Goal: Task Accomplishment & Management: Manage account settings

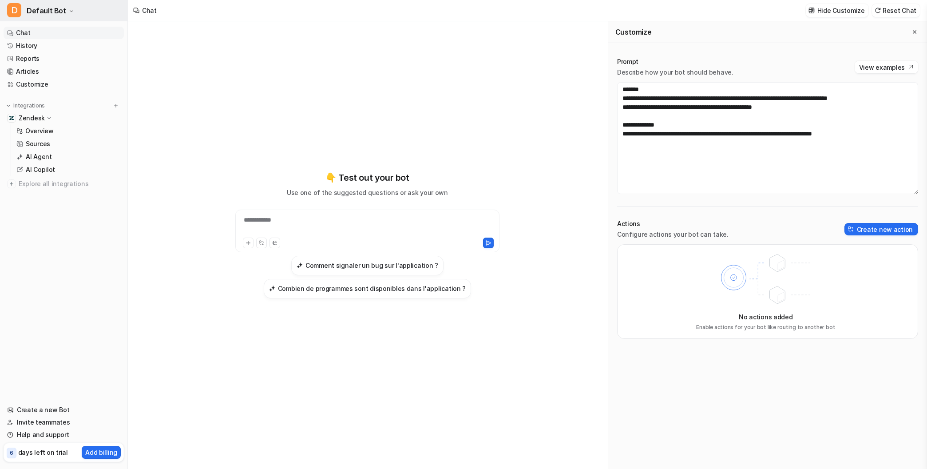
click at [73, 11] on button "D Default Bot" at bounding box center [63, 10] width 127 height 21
click at [42, 67] on link "Settings" at bounding box center [71, 67] width 123 height 15
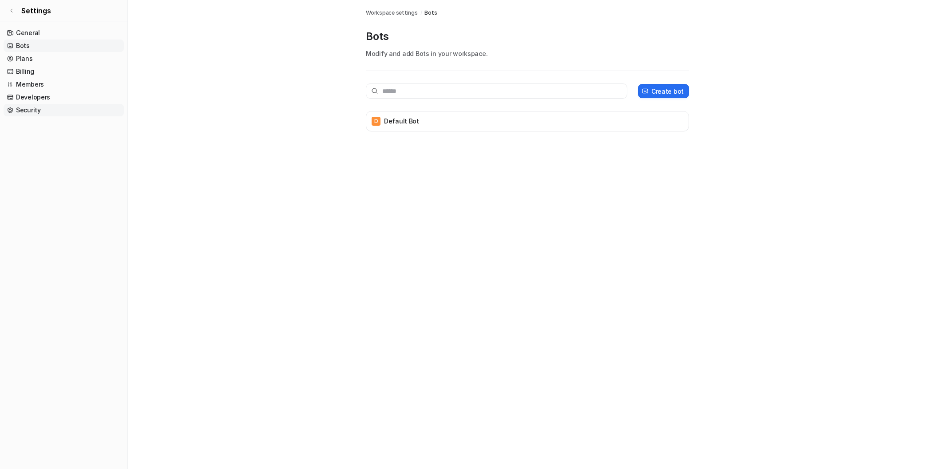
click at [37, 111] on link "Security" at bounding box center [64, 110] width 120 height 12
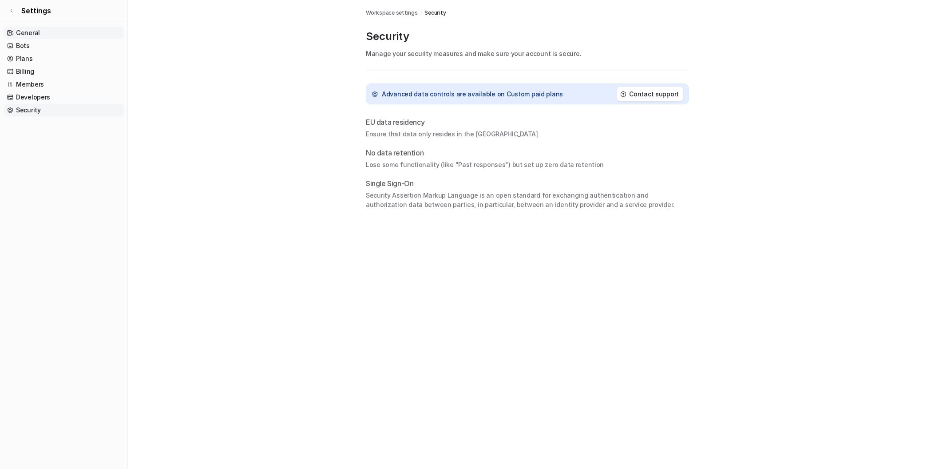
click at [30, 33] on link "General" at bounding box center [64, 33] width 120 height 12
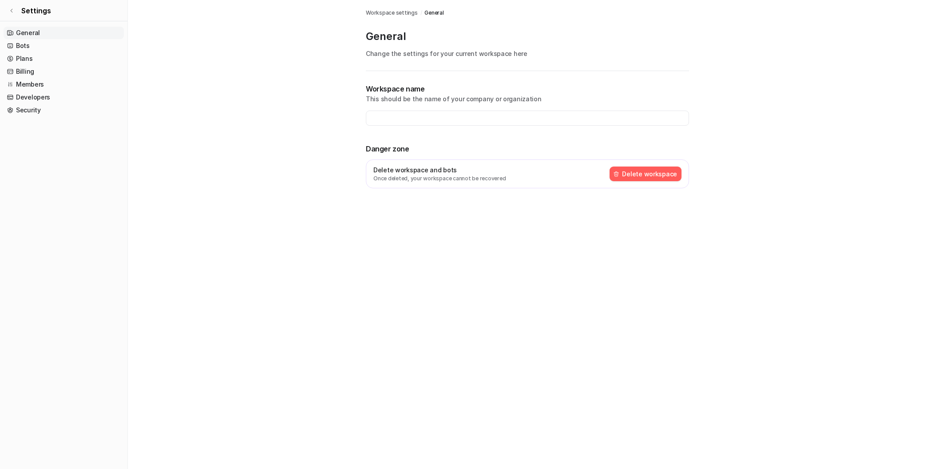
type input "**********"
click at [645, 176] on button "Delete workspace" at bounding box center [646, 174] width 72 height 15
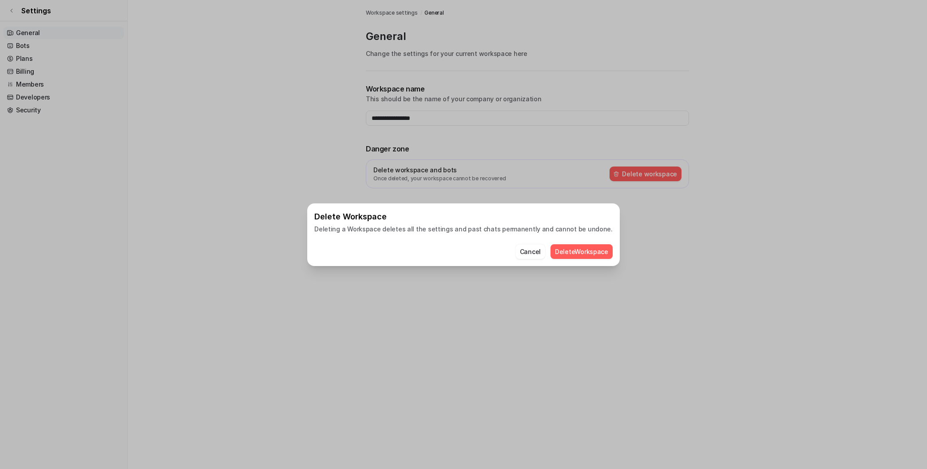
click at [567, 249] on button "Delete Workspace" at bounding box center [582, 251] width 62 height 15
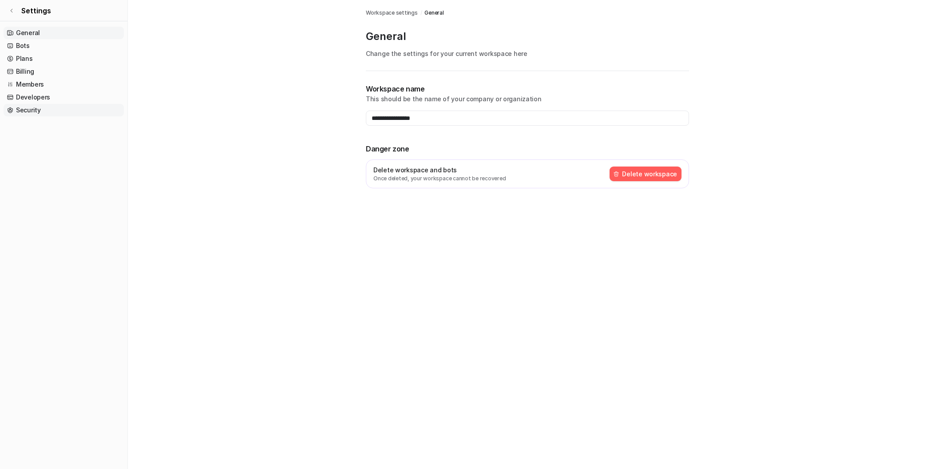
drag, startPoint x: 170, startPoint y: 138, endPoint x: 117, endPoint y: 110, distance: 59.8
click at [169, 138] on main "**********" at bounding box center [528, 105] width 800 height 210
click at [24, 44] on link "Bots" at bounding box center [64, 46] width 120 height 12
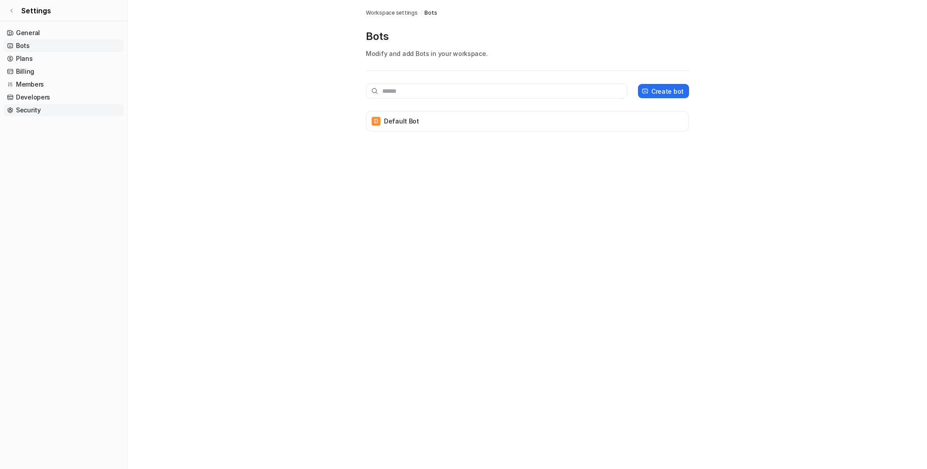
click at [34, 111] on link "Security" at bounding box center [64, 110] width 120 height 12
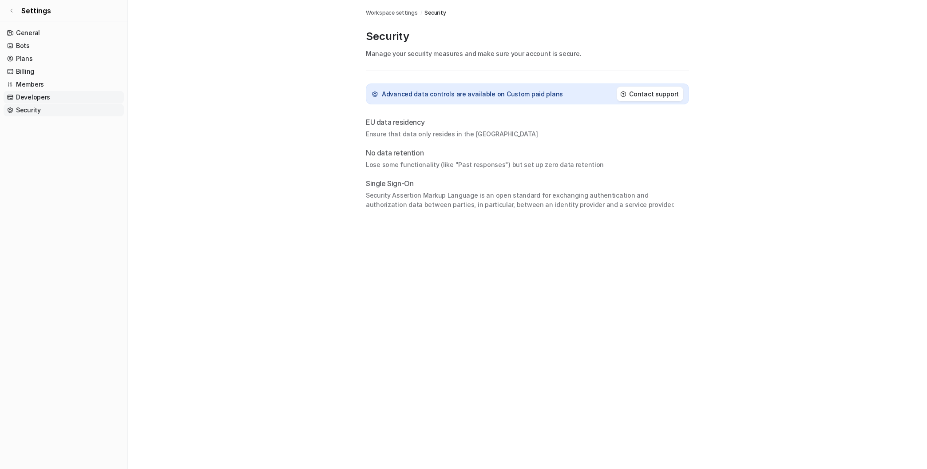
click at [33, 100] on link "Developers" at bounding box center [64, 97] width 120 height 12
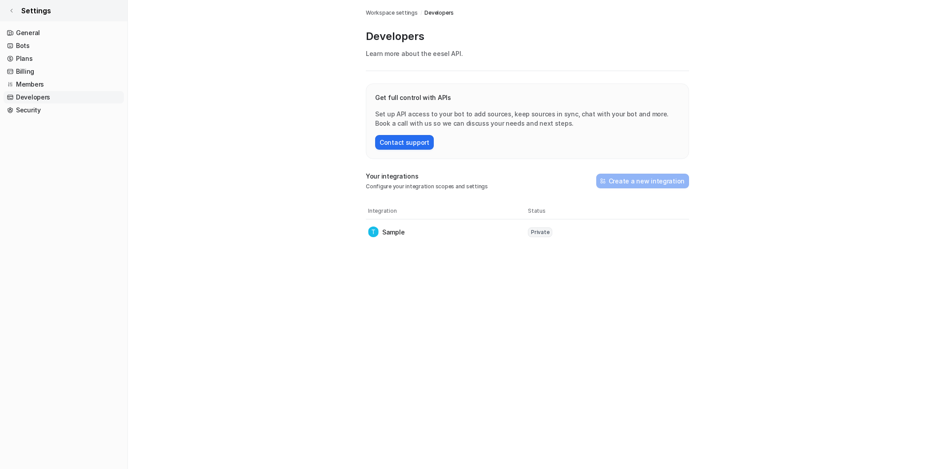
click at [16, 8] on link "Settings" at bounding box center [63, 10] width 127 height 21
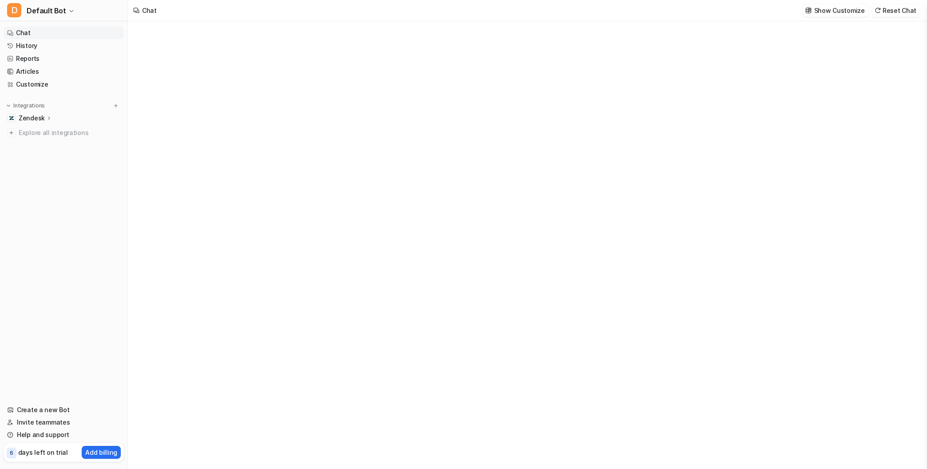
click at [43, 116] on p "Zendesk" at bounding box center [32, 118] width 26 height 9
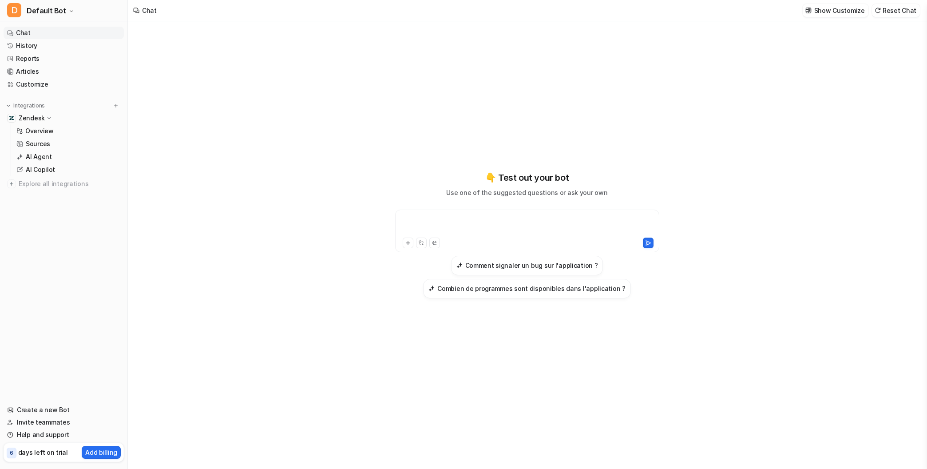
click at [508, 226] on div at bounding box center [528, 225] width 260 height 20
click at [39, 131] on p "Overview" at bounding box center [39, 131] width 28 height 9
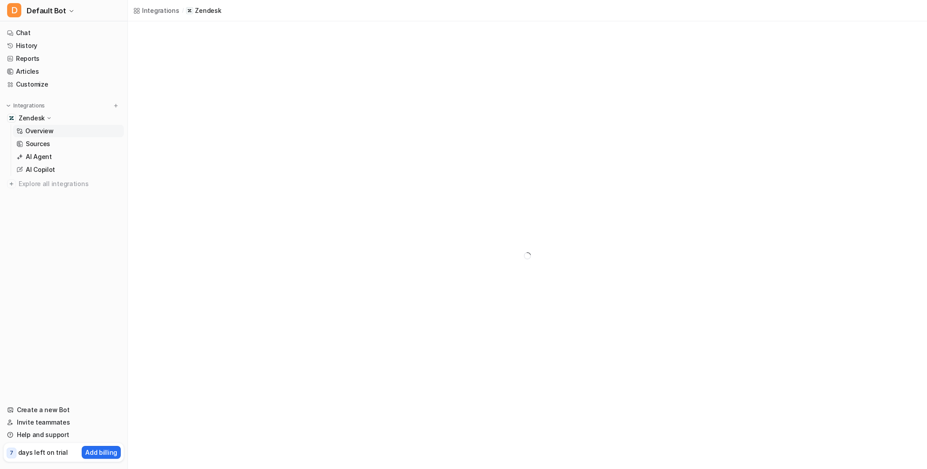
click at [207, 10] on p "Zendesk" at bounding box center [208, 10] width 26 height 9
click at [166, 10] on div "Integrations" at bounding box center [160, 10] width 37 height 9
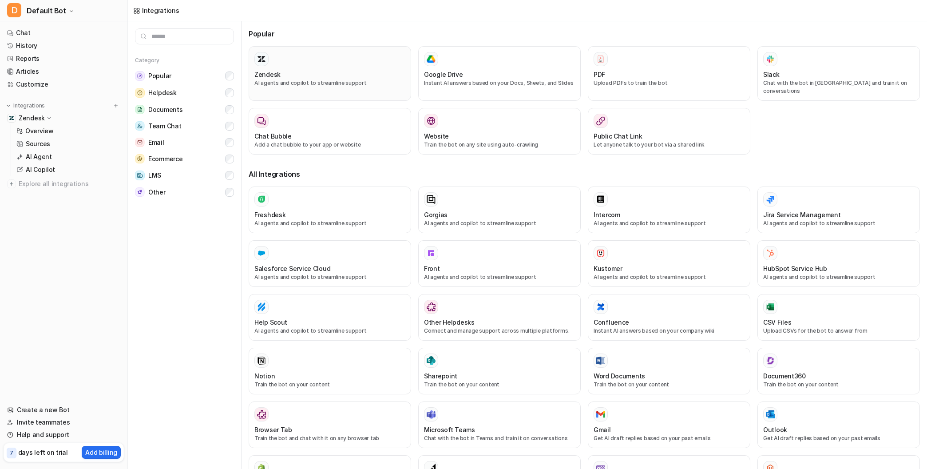
click at [271, 65] on div at bounding box center [330, 59] width 151 height 14
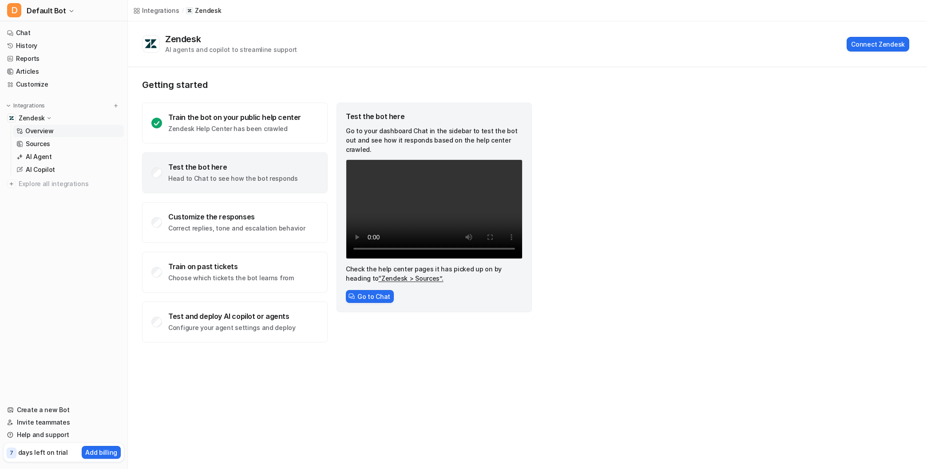
click at [235, 427] on div "Integrations / Zendesk Zendesk AI agents and copilot to streamline support Conn…" at bounding box center [463, 234] width 927 height 469
